Goal: Task Accomplishment & Management: Complete application form

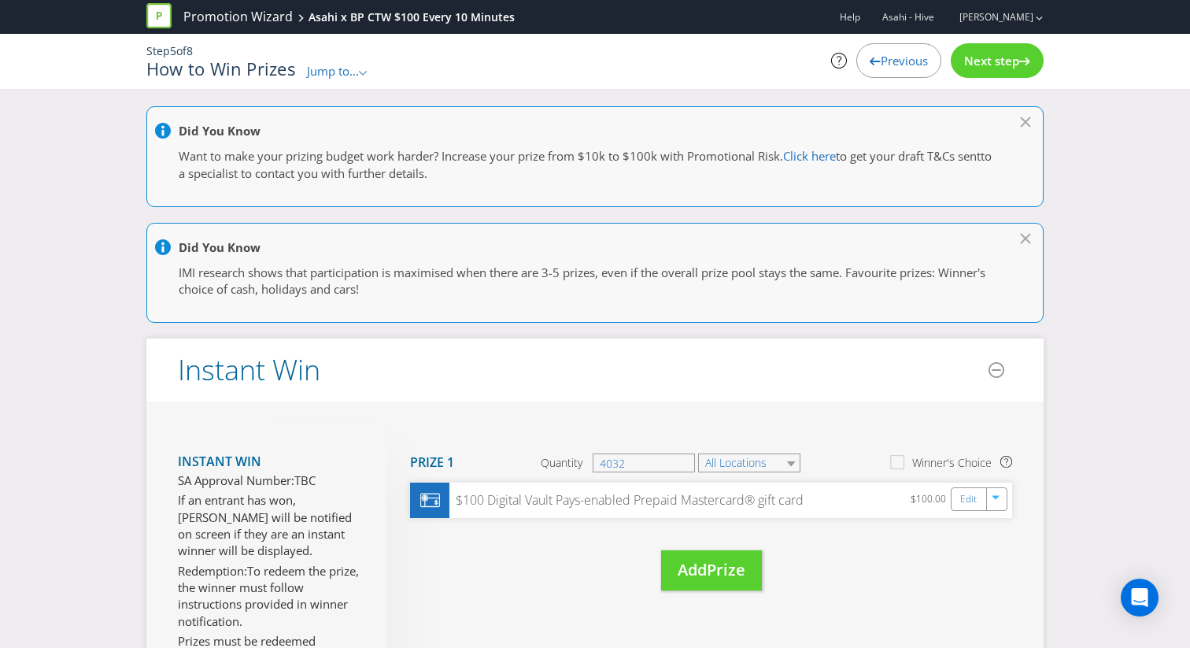
click at [1005, 73] on div "Next step" at bounding box center [997, 60] width 93 height 35
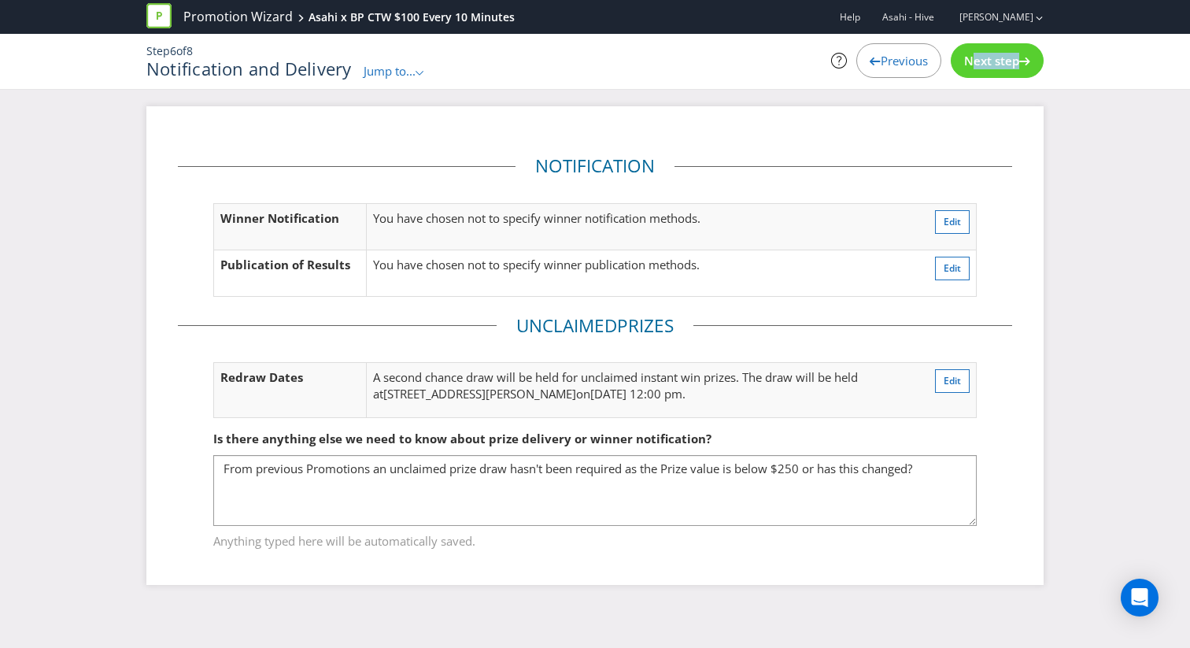
click at [1005, 73] on div "Next step" at bounding box center [997, 60] width 93 height 35
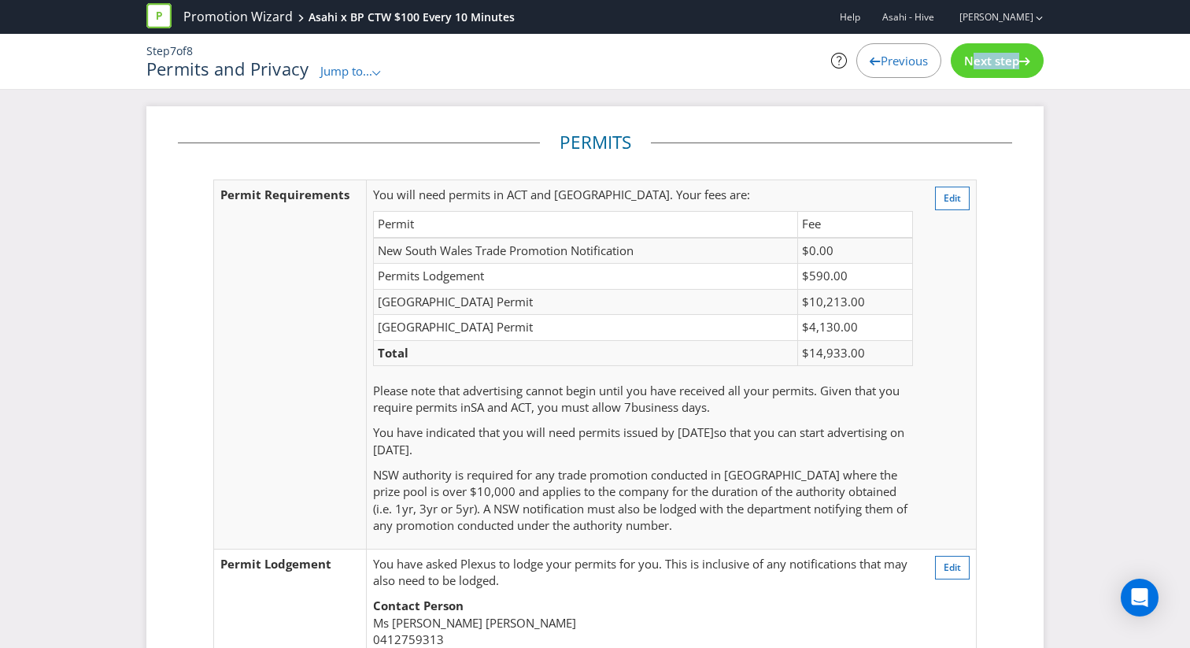
click at [1005, 73] on div "Next step" at bounding box center [997, 60] width 93 height 35
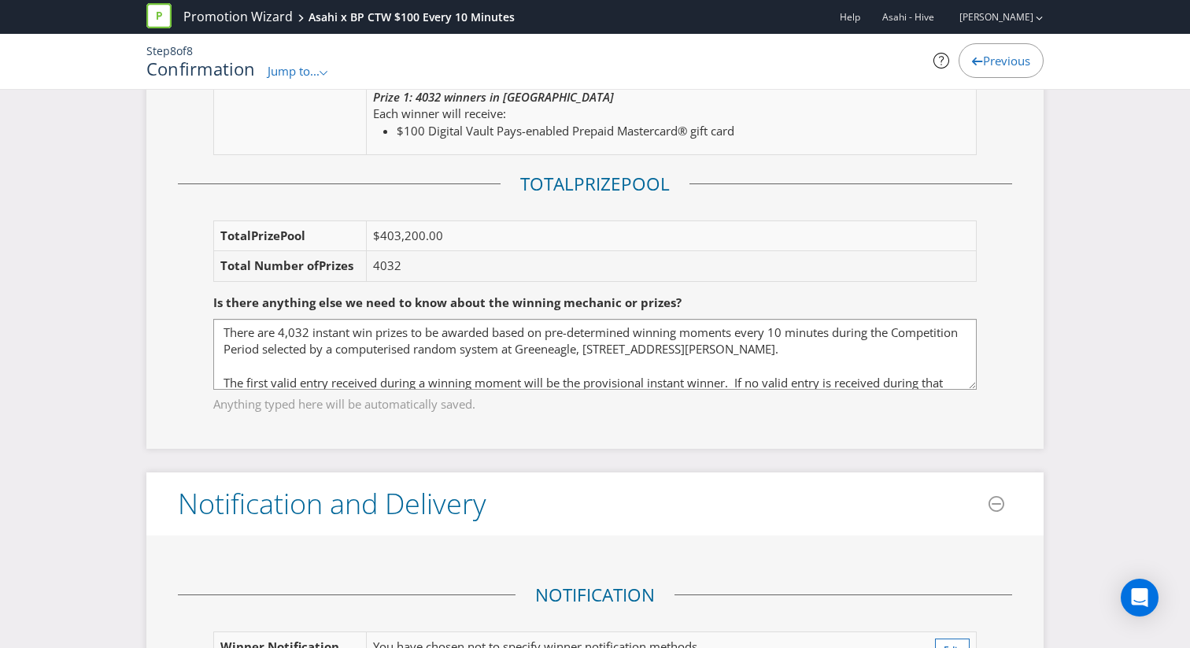
scroll to position [2106, 0]
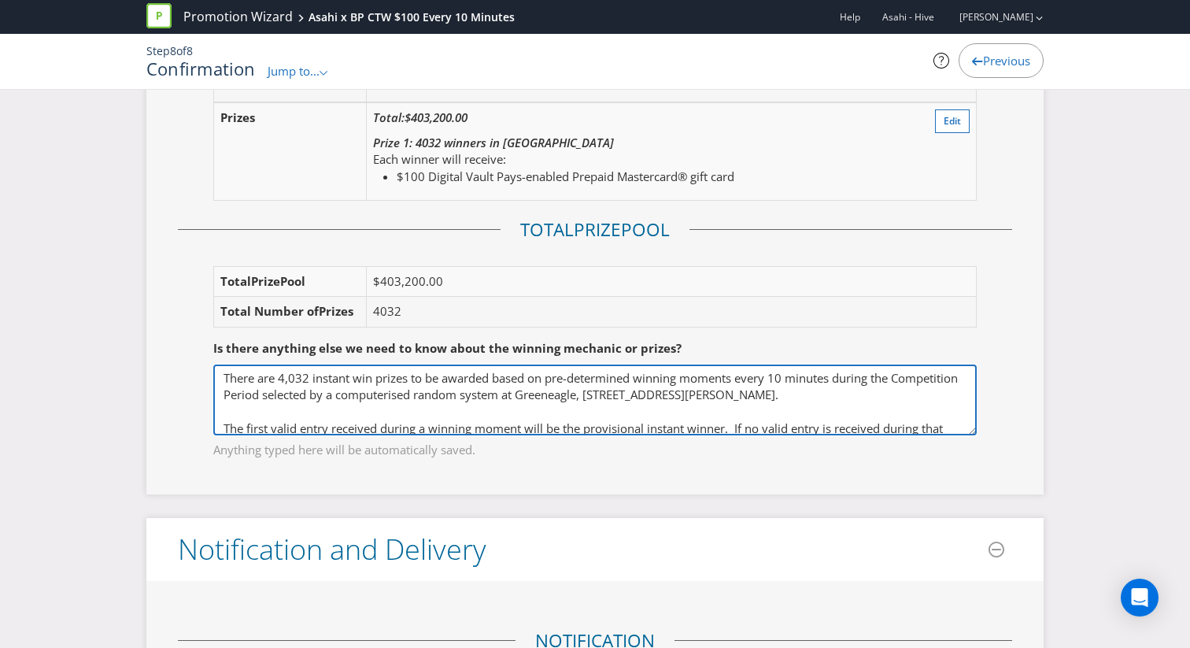
drag, startPoint x: 225, startPoint y: 378, endPoint x: 828, endPoint y: 383, distance: 603.1
click at [828, 383] on textarea "There are 4,032 instant win prizes to be awarded based on pre-determined winnin…" at bounding box center [595, 399] width 764 height 71
click at [831, 376] on textarea "There are 4,032 instant win prizes to be awarded based on pre-determined winnin…" at bounding box center [595, 399] width 764 height 71
drag, startPoint x: 833, startPoint y: 379, endPoint x: 547, endPoint y: 376, distance: 285.8
click at [547, 376] on textarea "There are 4,032 instant win prizes to be awarded based on pre-determined winnin…" at bounding box center [595, 399] width 764 height 71
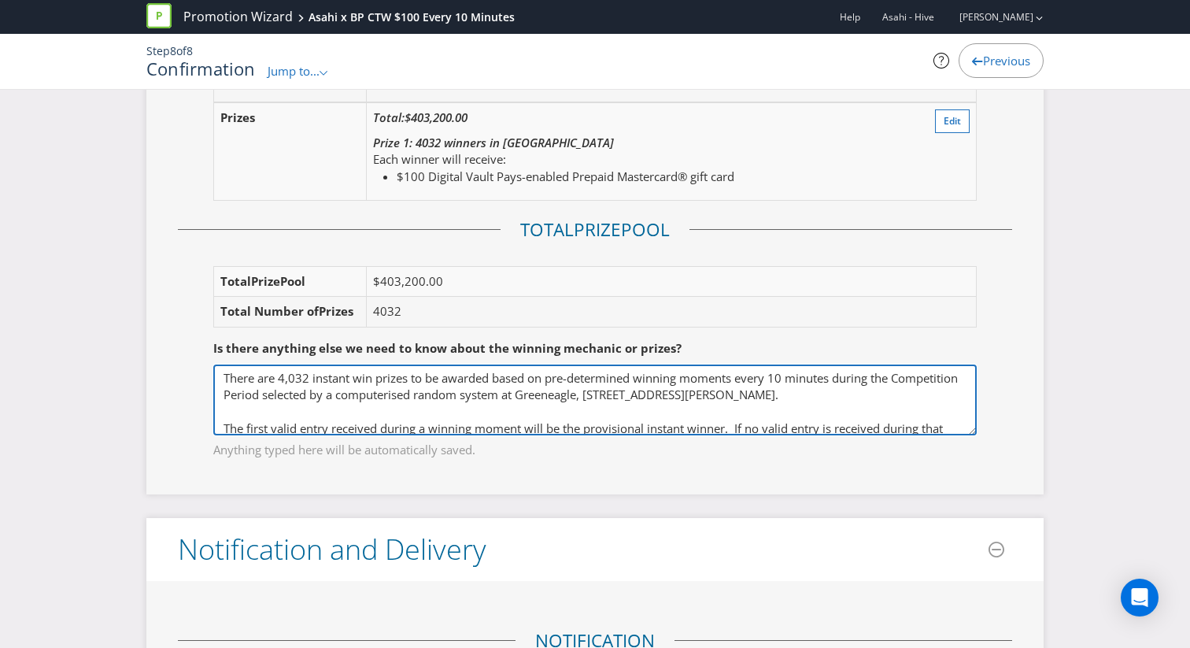
click at [670, 376] on textarea "There are 4,032 instant win prizes to be awarded based on pre-determined winnin…" at bounding box center [595, 399] width 764 height 71
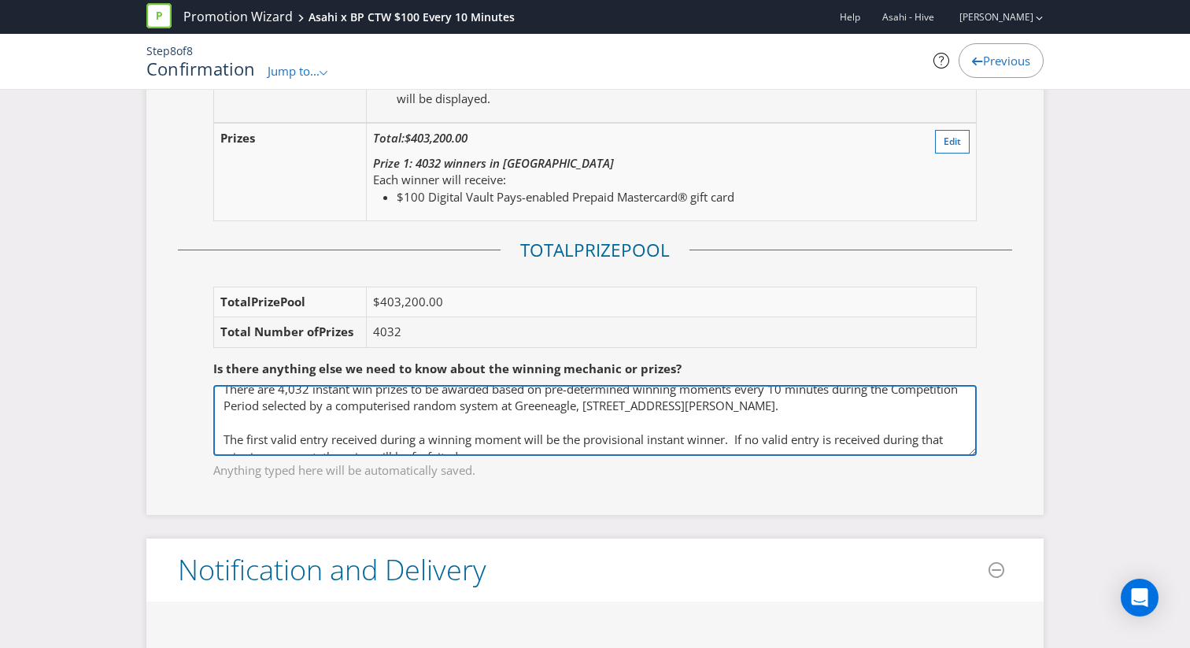
scroll to position [0, 0]
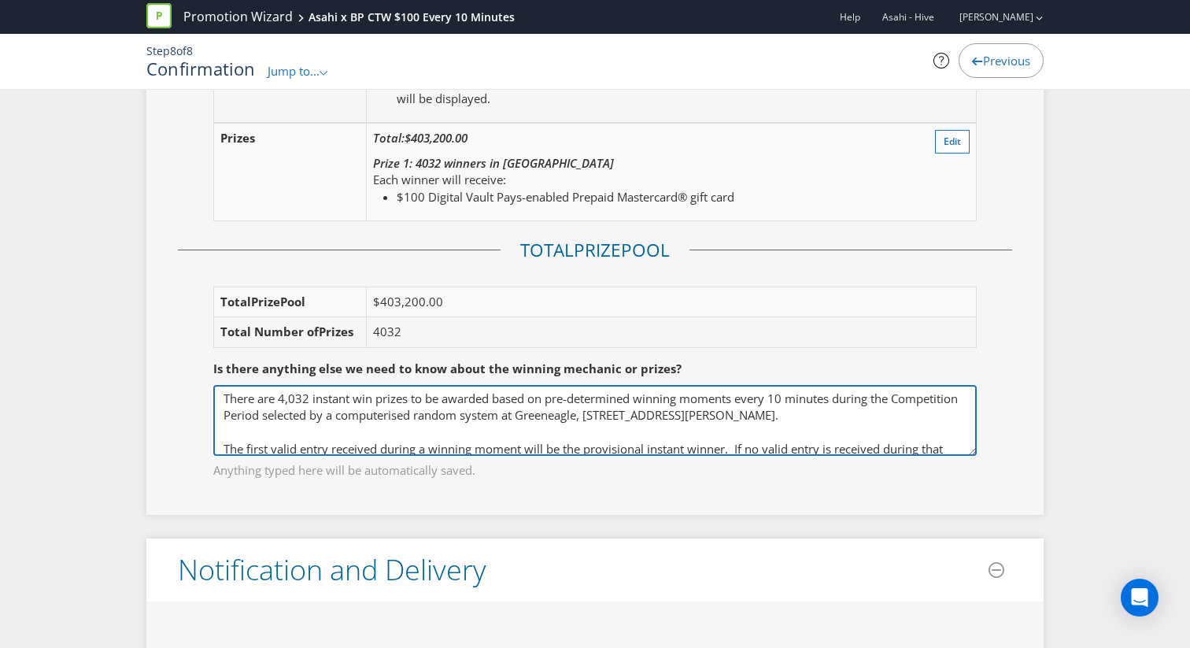
drag, startPoint x: 220, startPoint y: 399, endPoint x: 831, endPoint y: 403, distance: 610.9
click at [831, 403] on textarea "There are 4,032 instant win prizes to be awarded based on pre-determined winnin…" at bounding box center [595, 420] width 764 height 71
